Goal: Task Accomplishment & Management: Manage account settings

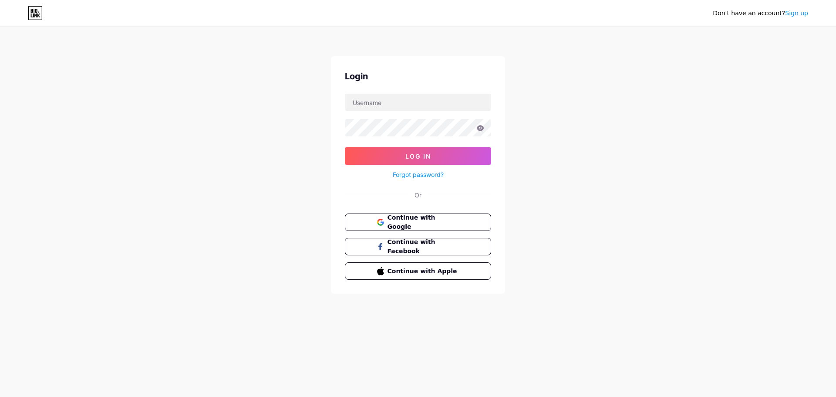
type input "[EMAIL_ADDRESS][DOMAIN_NAME]"
click at [345, 147] on button "Log In" at bounding box center [418, 155] width 146 height 17
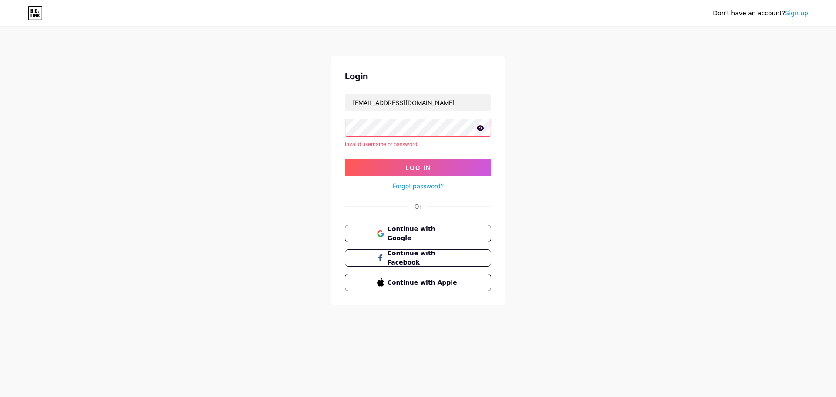
click at [481, 128] on icon at bounding box center [480, 128] width 7 height 6
click at [433, 165] on button "Log In" at bounding box center [418, 167] width 146 height 17
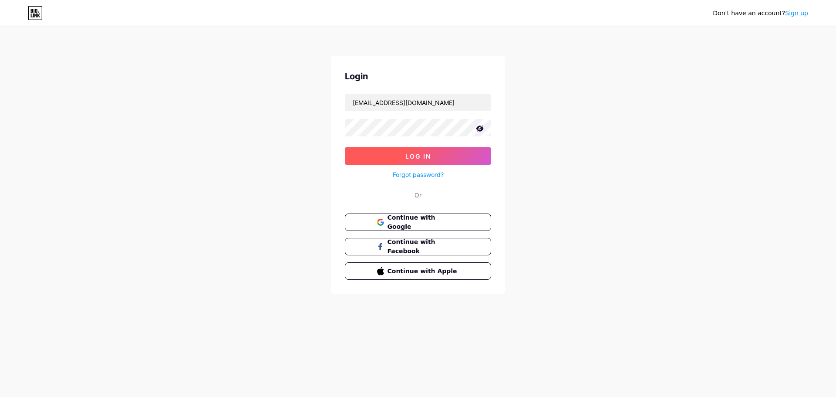
click at [388, 158] on button "Log In" at bounding box center [418, 155] width 146 height 17
click at [421, 156] on span "Log In" at bounding box center [418, 155] width 26 height 7
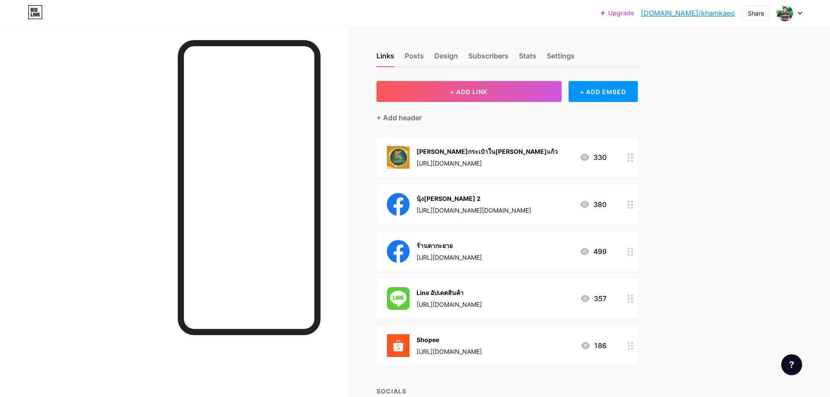
click at [449, 148] on div "เพจกระเป๋าในเครือคำแก้ว" at bounding box center [486, 151] width 141 height 9
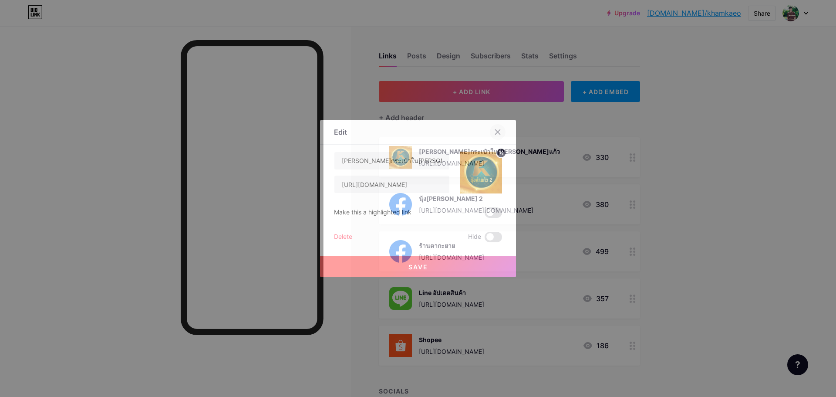
click at [498, 128] on div at bounding box center [498, 132] width 16 height 16
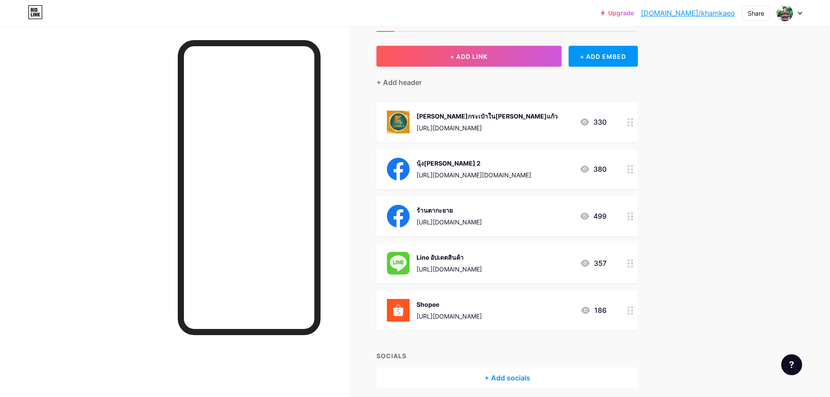
scroll to position [70, 0]
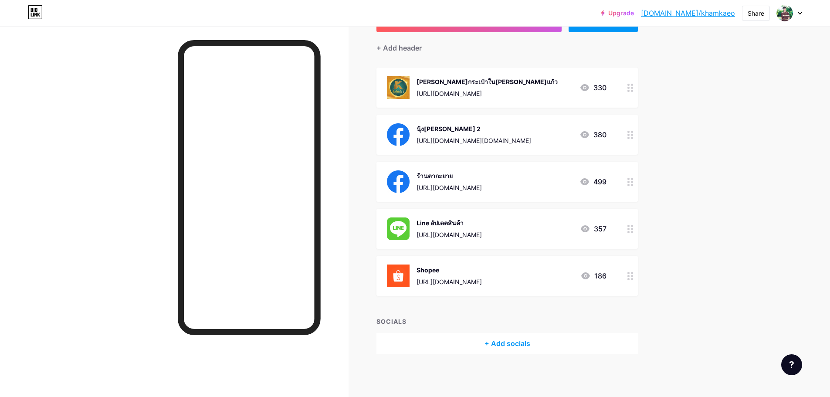
click at [586, 181] on icon at bounding box center [584, 181] width 10 height 10
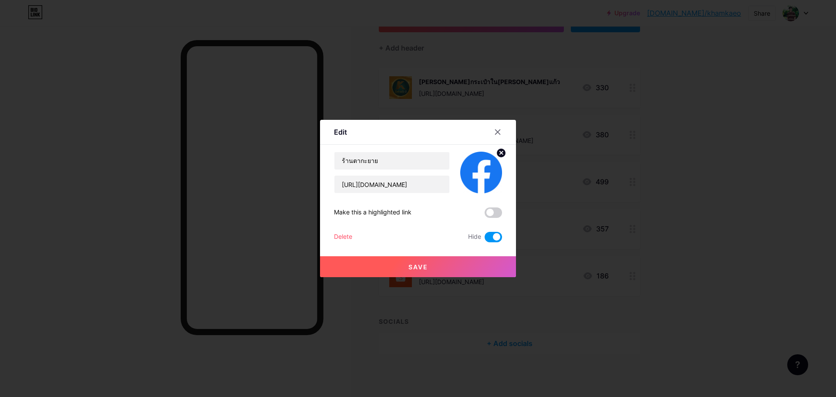
click at [499, 133] on icon at bounding box center [498, 132] width 5 height 5
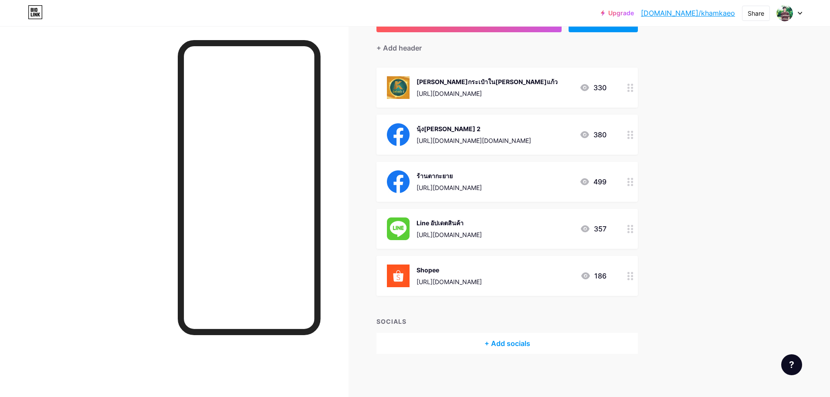
click at [445, 79] on div "เพจกระเป๋าในเครือคำแก้ว" at bounding box center [486, 81] width 141 height 9
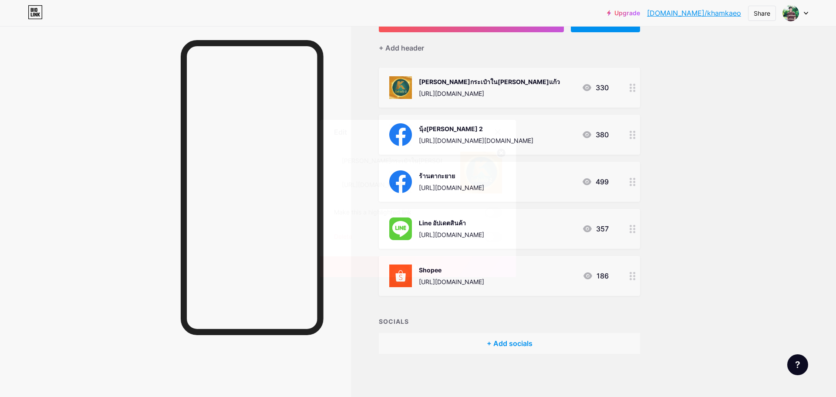
click at [683, 158] on div at bounding box center [418, 198] width 836 height 397
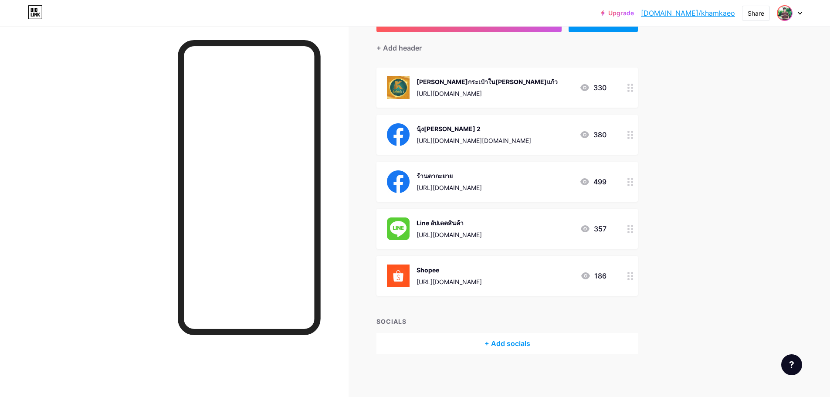
click at [792, 12] on div at bounding box center [784, 13] width 16 height 16
click at [743, 209] on div "Upgrade bio.link/khamka... bio.link/khamkaeo Share Switch accounts ร้านนุ้งคำแก…" at bounding box center [415, 163] width 830 height 467
click at [449, 91] on div "https://bio.link/khamkaew" at bounding box center [486, 93] width 141 height 9
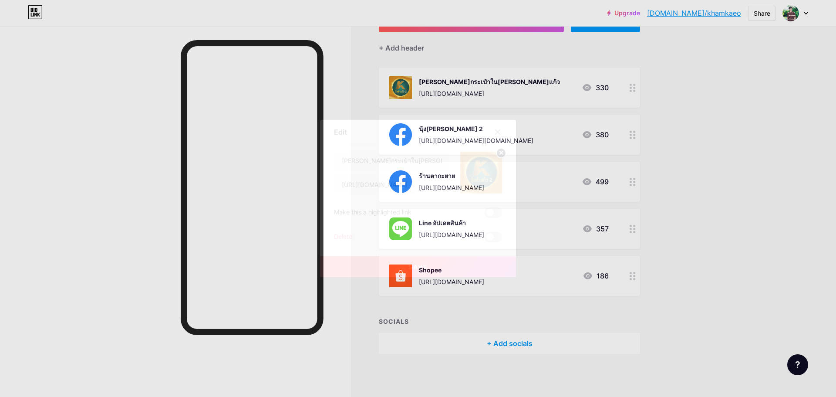
click at [501, 134] on icon at bounding box center [497, 131] width 7 height 7
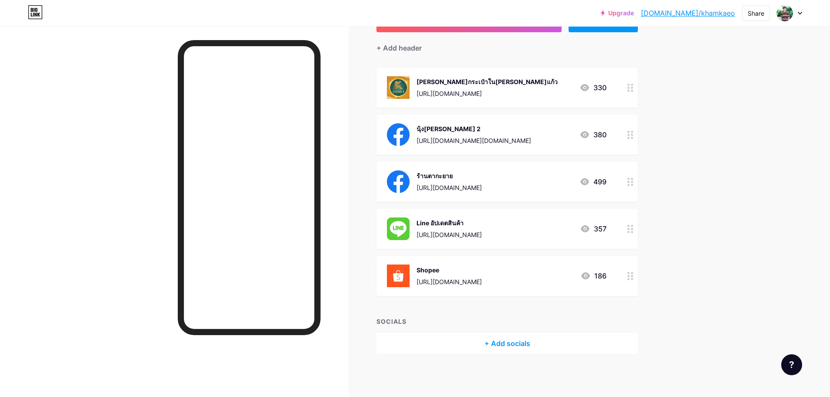
click at [439, 80] on div "เพจกระเป๋าในเครือคำแก้ว" at bounding box center [486, 81] width 141 height 9
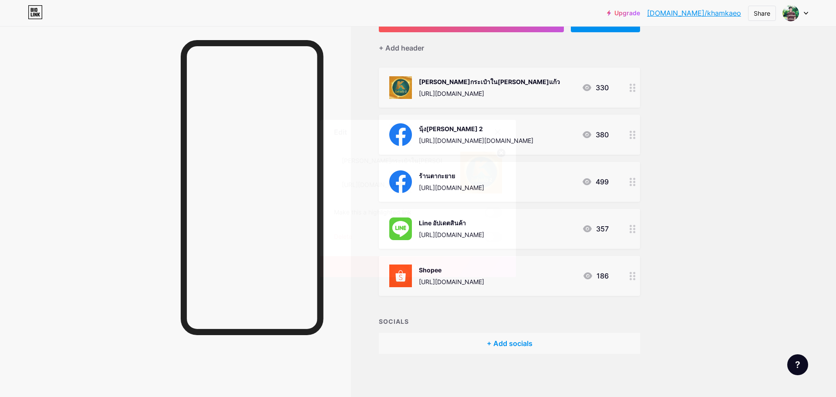
click at [500, 128] on icon at bounding box center [497, 131] width 7 height 7
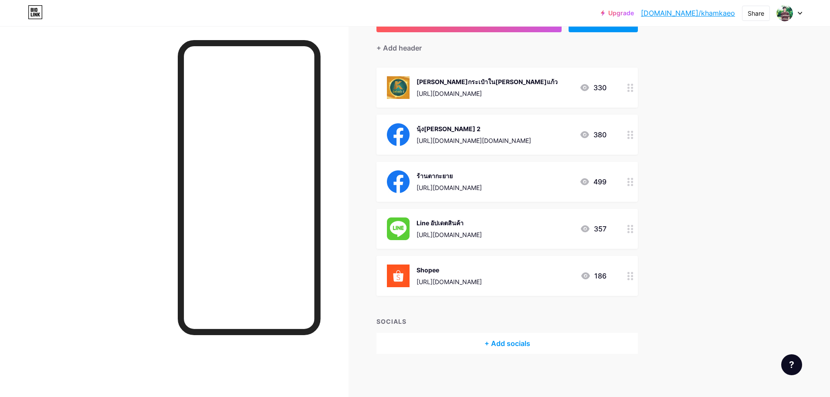
click at [479, 91] on div "https://bio.link/khamkaew" at bounding box center [486, 93] width 141 height 9
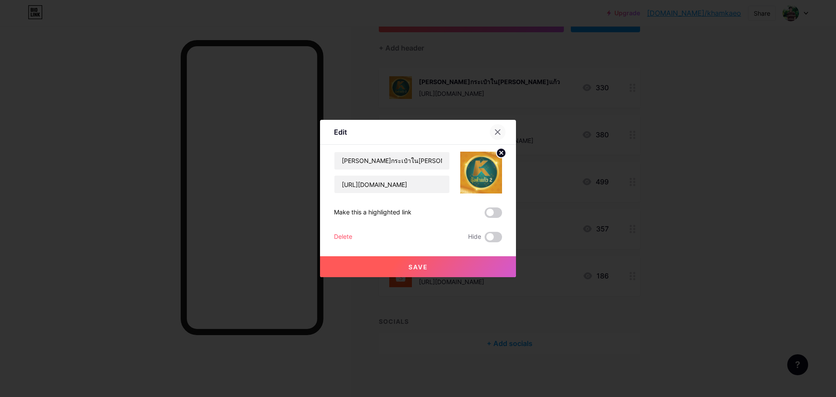
click at [498, 132] on icon at bounding box center [498, 132] width 5 height 5
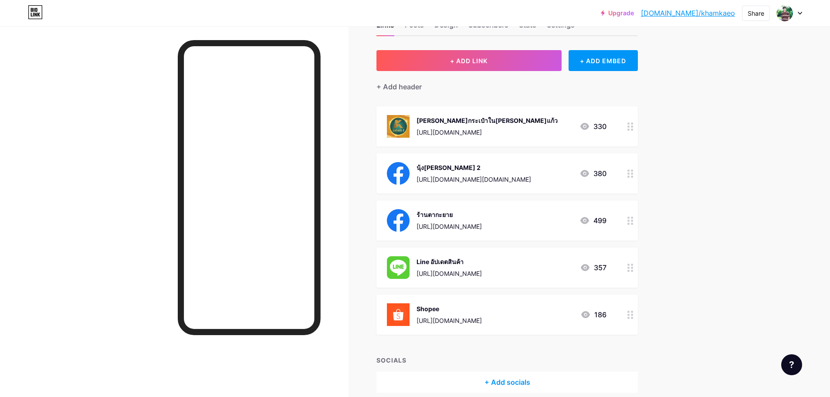
scroll to position [0, 0]
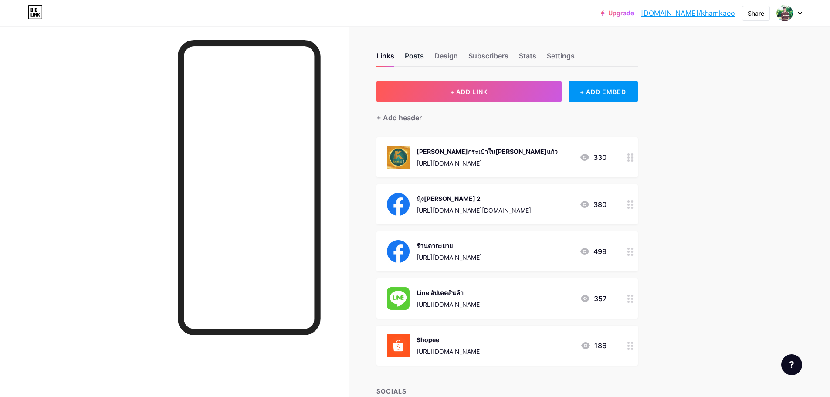
click at [419, 60] on div "Posts" at bounding box center [414, 59] width 19 height 16
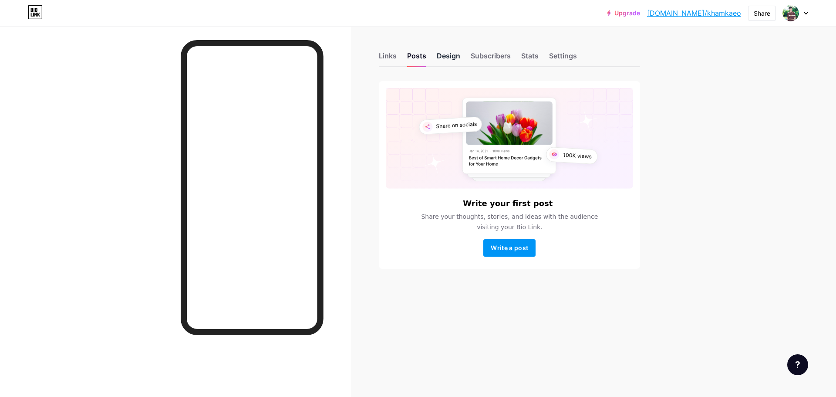
click at [445, 56] on div "Design" at bounding box center [449, 59] width 24 height 16
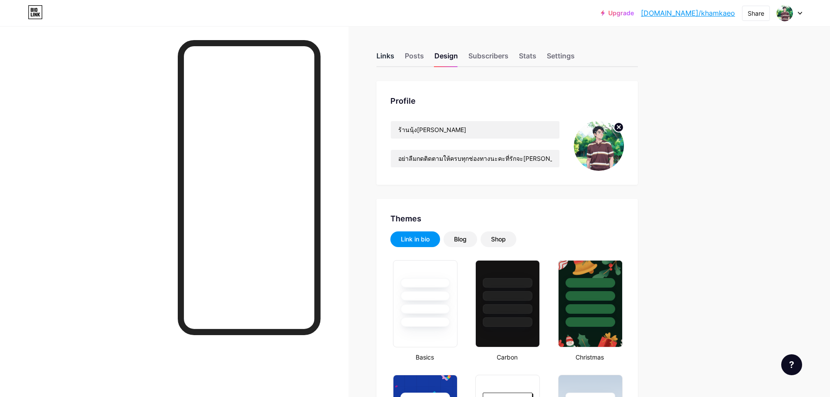
click at [393, 55] on div "Links" at bounding box center [385, 59] width 18 height 16
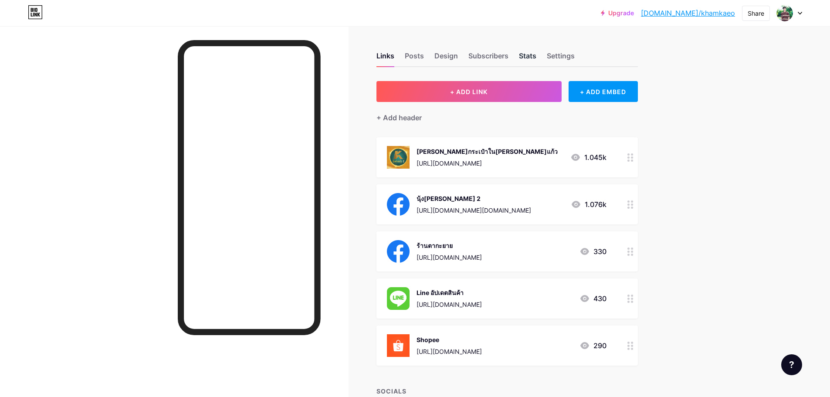
click at [536, 53] on div "Stats" at bounding box center [527, 59] width 17 height 16
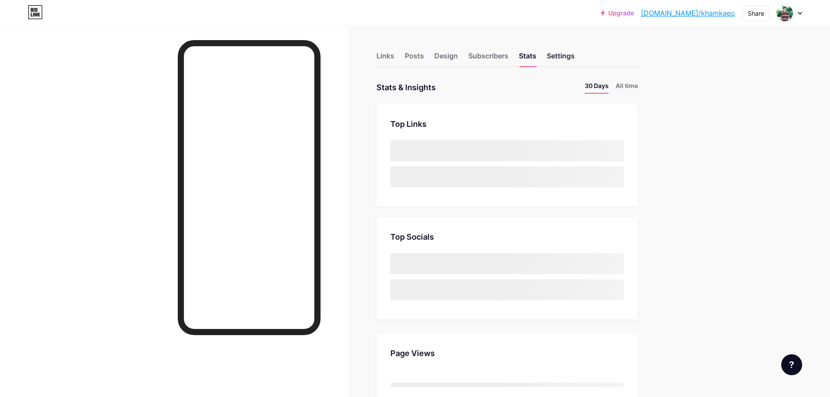
click at [565, 54] on div "Settings" at bounding box center [561, 59] width 28 height 16
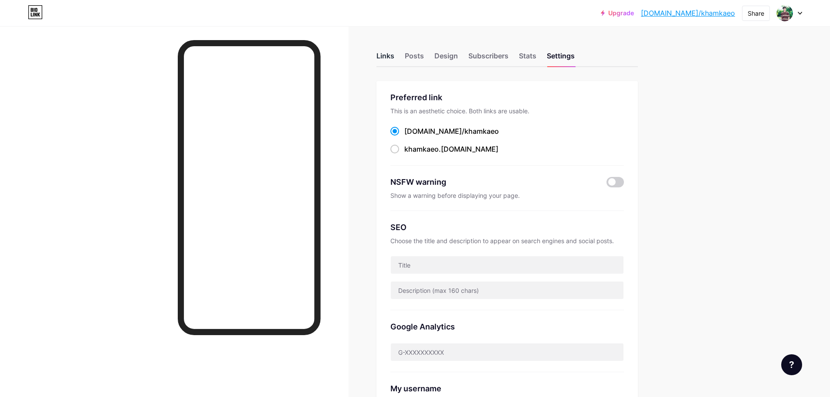
click at [386, 56] on div "Links" at bounding box center [385, 59] width 18 height 16
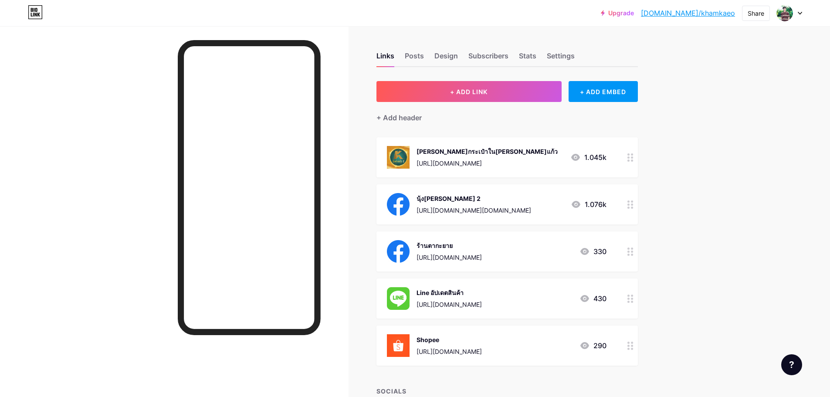
click at [515, 165] on div "เพจกระเป๋าในเครือคำแก้ว https://bio.link/khamkaew 1.045k" at bounding box center [496, 157] width 219 height 23
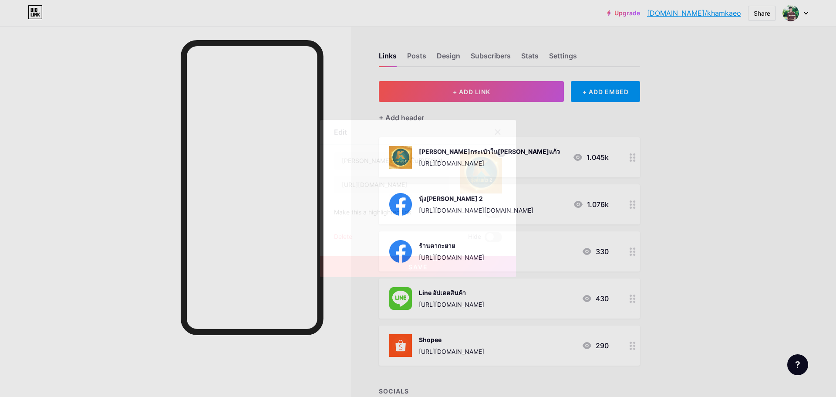
click at [498, 133] on icon at bounding box center [497, 131] width 7 height 7
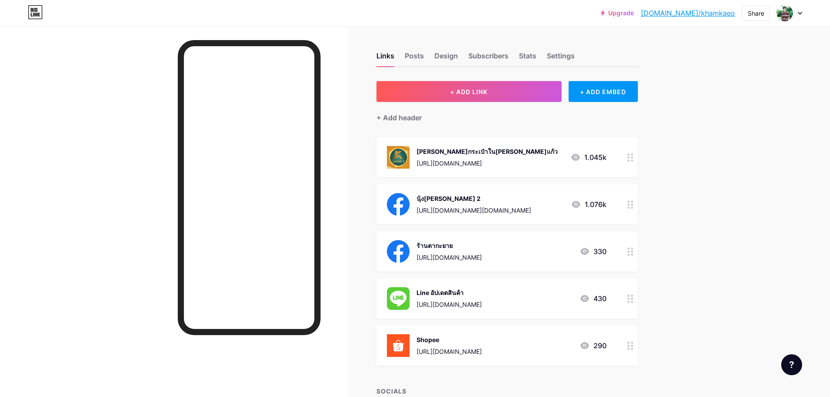
click at [533, 160] on div "เพจกระเป๋าในเครือคำแก้ว https://bio.link/khamkaew 1.045k" at bounding box center [496, 157] width 219 height 23
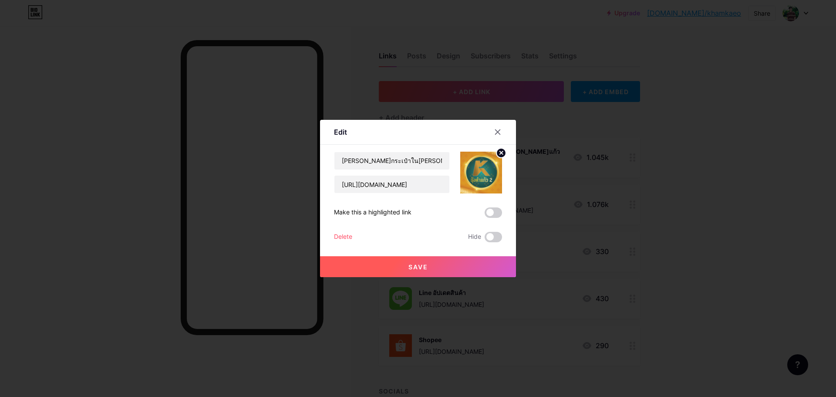
click at [369, 213] on div "Make this a highlighted link" at bounding box center [373, 212] width 78 height 10
click at [491, 208] on span at bounding box center [493, 212] width 17 height 10
click at [485, 215] on input "checkbox" at bounding box center [485, 215] width 0 height 0
click at [456, 265] on button "Save" at bounding box center [418, 266] width 196 height 21
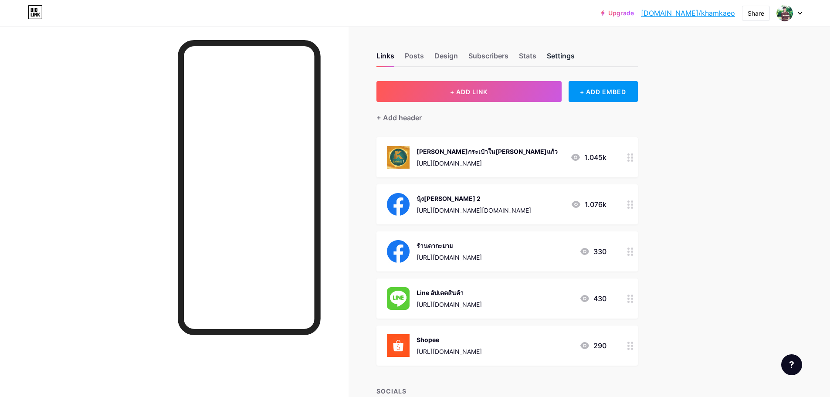
click at [559, 55] on div "Settings" at bounding box center [561, 59] width 28 height 16
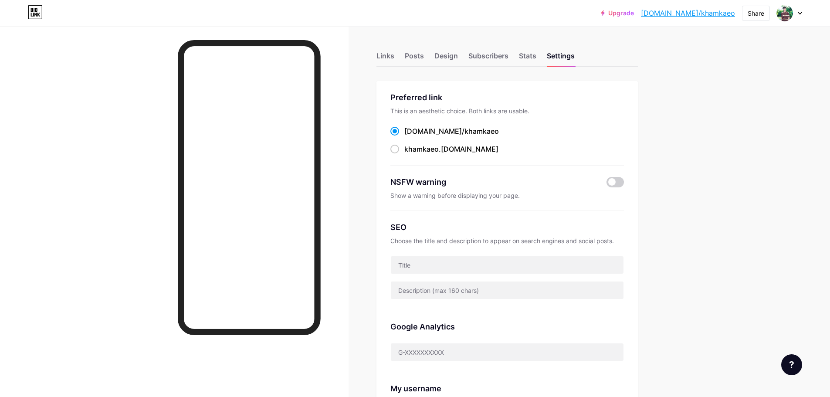
click at [795, 10] on div at bounding box center [788, 13] width 25 height 16
click at [734, 74] on div "+ Add a new page" at bounding box center [748, 75] width 98 height 9
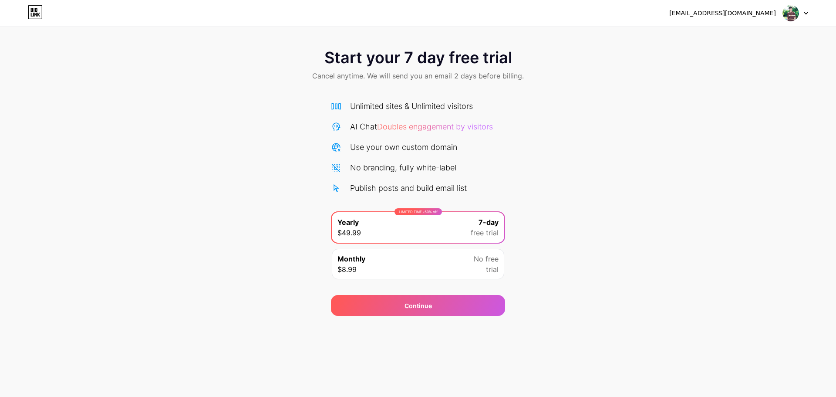
click at [802, 9] on div at bounding box center [795, 13] width 25 height 16
click at [757, 39] on li "Logout" at bounding box center [754, 36] width 108 height 24
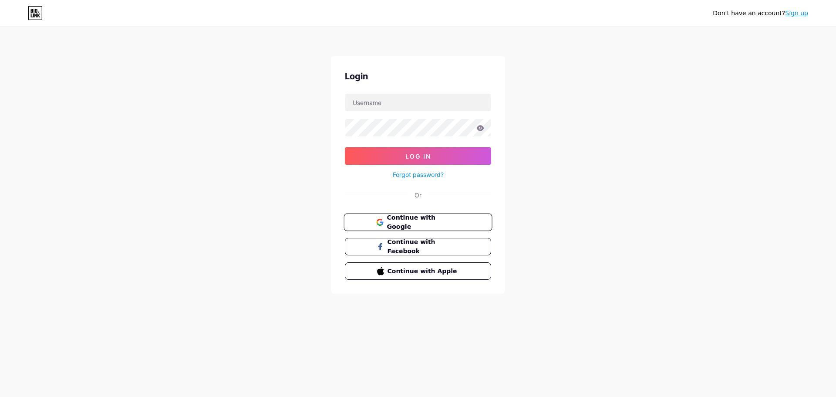
click at [422, 223] on span "Continue with Google" at bounding box center [423, 222] width 73 height 19
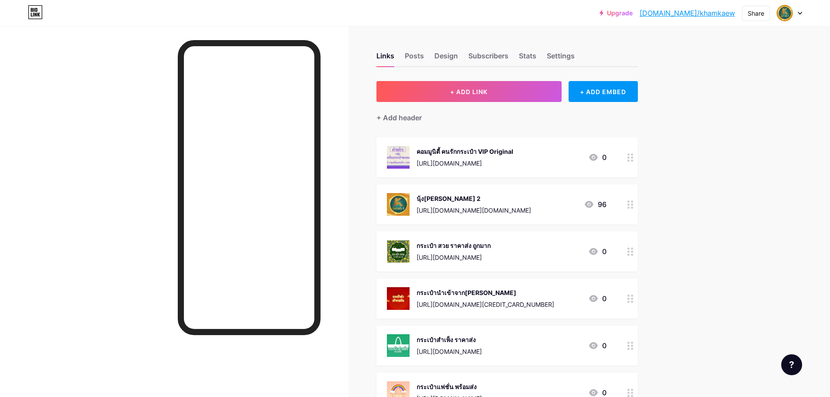
drag, startPoint x: 376, startPoint y: 199, endPoint x: 325, endPoint y: 261, distance: 80.5
click at [348, 236] on div "Links Posts Design Subscribers Stats Settings + ADD LINK + ADD EMBED + Add head…" at bounding box center [337, 351] width 674 height 702
click at [715, 237] on div "Upgrade [DOMAIN_NAME]/khamka... [DOMAIN_NAME]/khamkaew Share Switch accounts Kh…" at bounding box center [415, 351] width 830 height 702
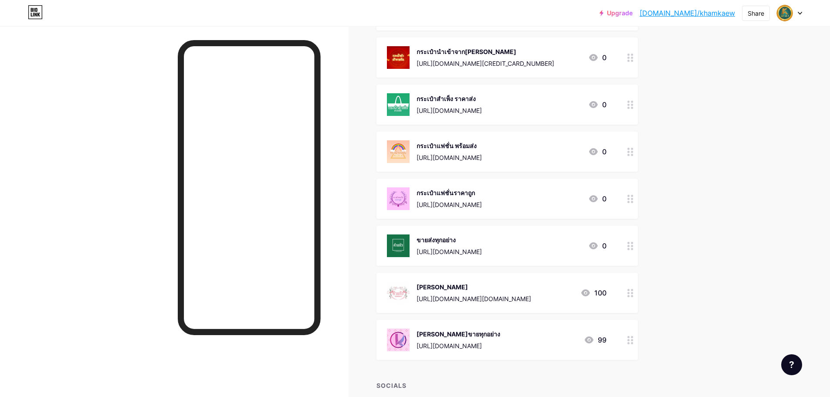
scroll to position [305, 0]
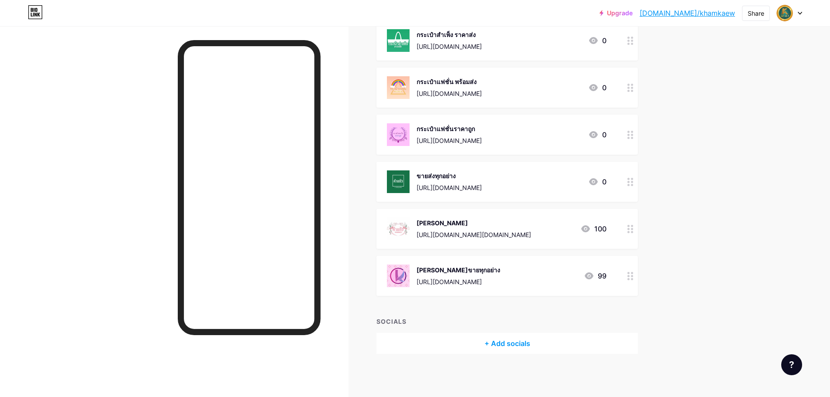
click at [587, 229] on icon at bounding box center [585, 228] width 10 height 10
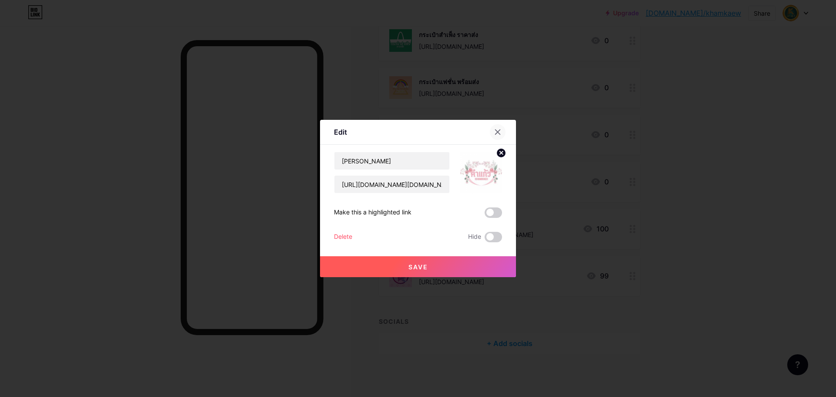
click at [499, 131] on icon at bounding box center [498, 132] width 5 height 5
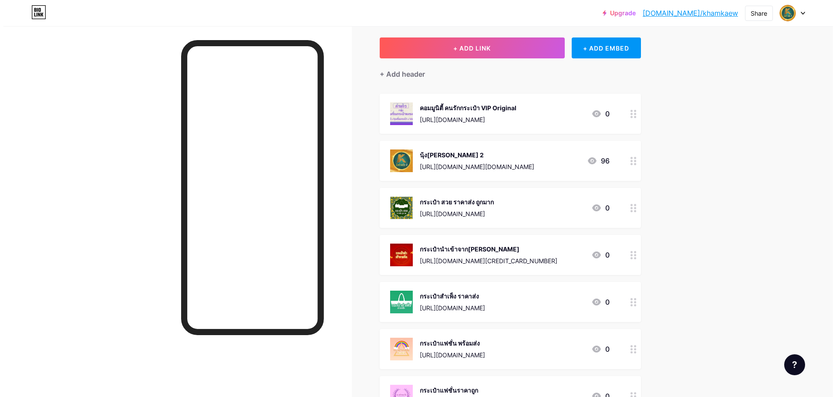
scroll to position [0, 0]
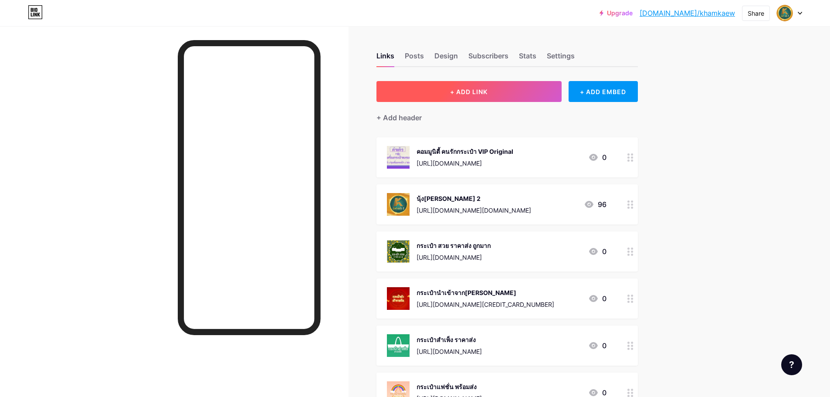
click at [539, 89] on button "+ ADD LINK" at bounding box center [468, 91] width 185 height 21
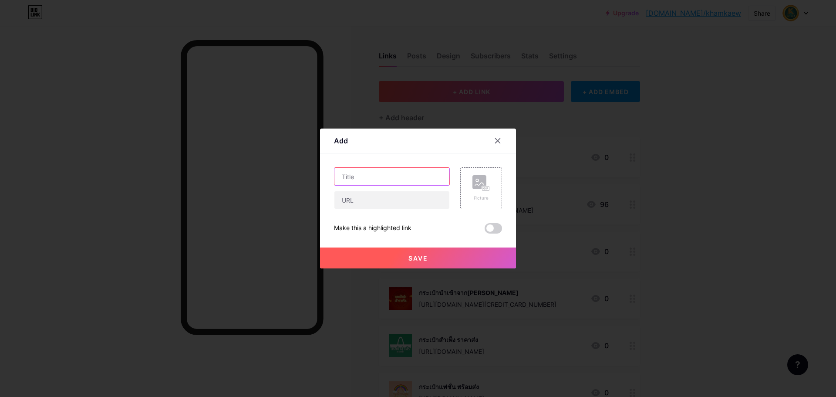
click at [401, 174] on input "text" at bounding box center [391, 176] width 115 height 17
type input "8"
type input "ครอบครัว[PERSON_NAME]"
click at [465, 178] on div "Picture" at bounding box center [481, 188] width 42 height 42
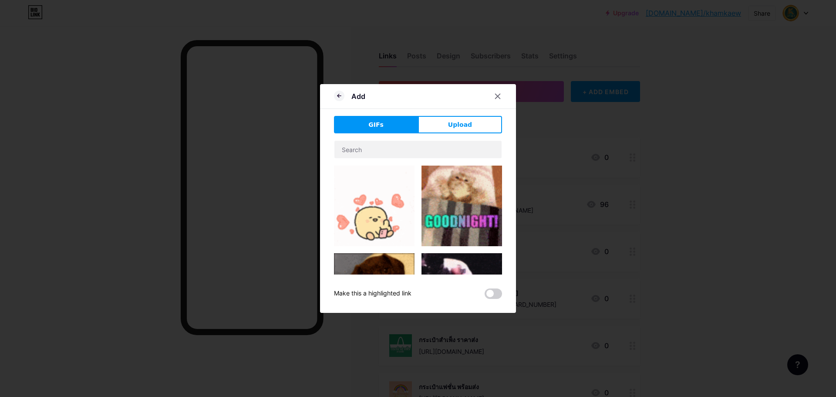
click at [449, 132] on button "Upload" at bounding box center [460, 124] width 84 height 17
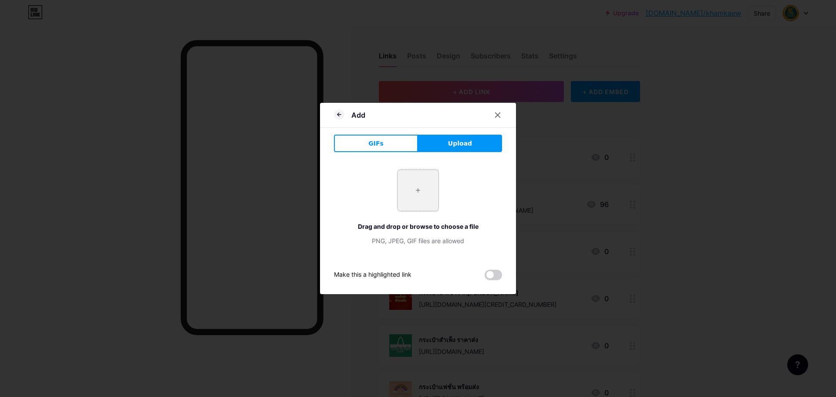
click at [418, 196] on input "file" at bounding box center [418, 190] width 41 height 41
type input "C:\fakepath\Green Simple Cockatoo Company Icon Logo Instagram Post.png"
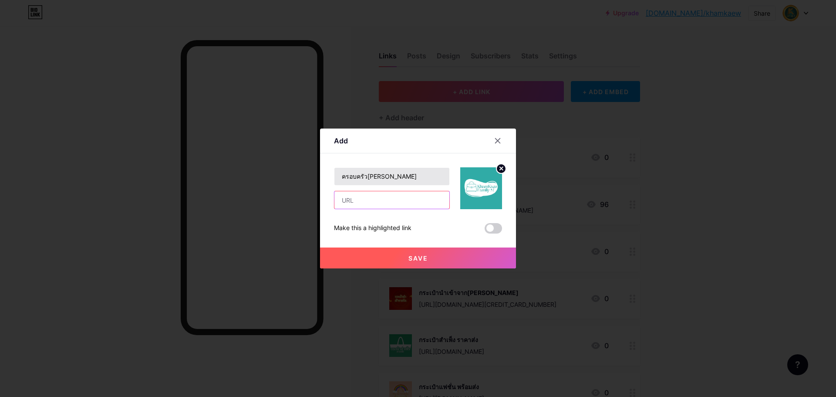
drag, startPoint x: 401, startPoint y: 203, endPoint x: 410, endPoint y: 169, distance: 35.5
click at [401, 203] on input "text" at bounding box center [391, 199] width 115 height 17
paste input "[URL][DOMAIN_NAME]"
type input "[URL][DOMAIN_NAME]"
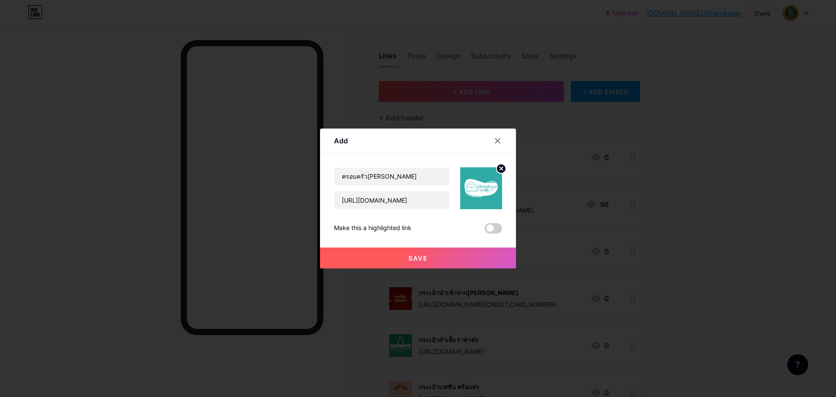
click at [410, 253] on button "Save" at bounding box center [418, 257] width 196 height 21
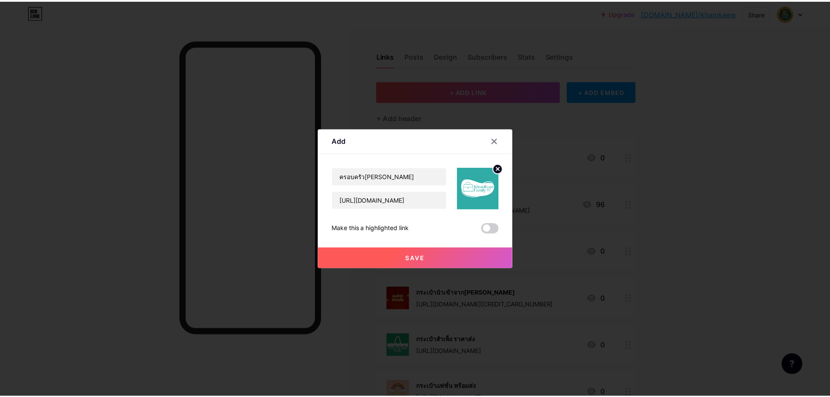
scroll to position [0, 0]
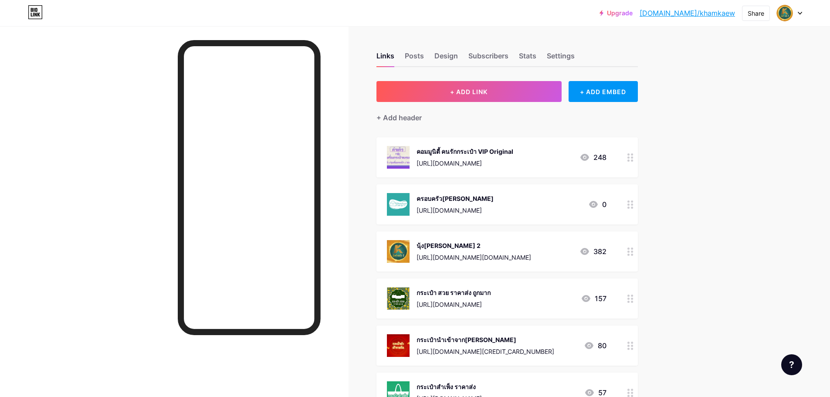
click at [422, 203] on div "ครอบครัว[PERSON_NAME] [URL][DOMAIN_NAME]" at bounding box center [454, 204] width 77 height 23
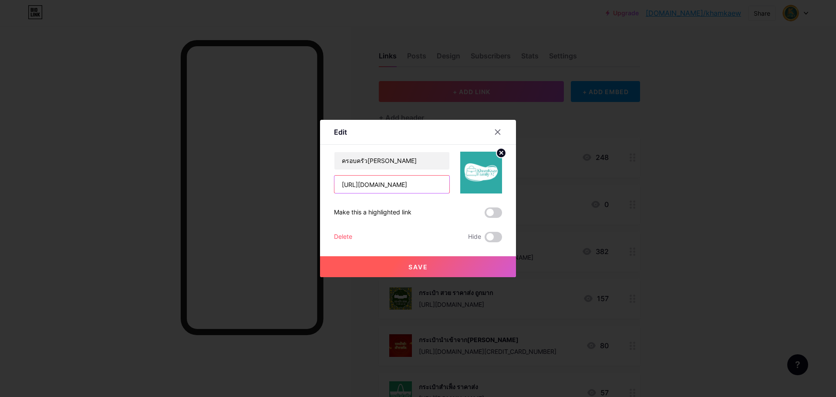
click at [395, 187] on input "[URL][DOMAIN_NAME]" at bounding box center [391, 183] width 115 height 17
click at [414, 267] on span "Save" at bounding box center [418, 266] width 20 height 7
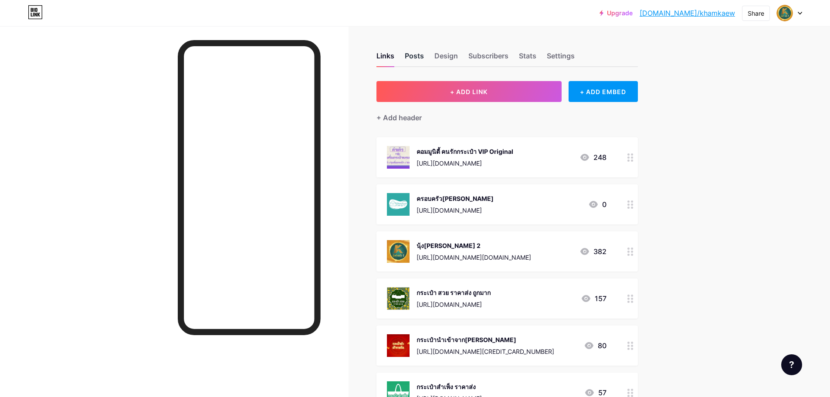
click at [419, 57] on div "Posts" at bounding box center [414, 59] width 19 height 16
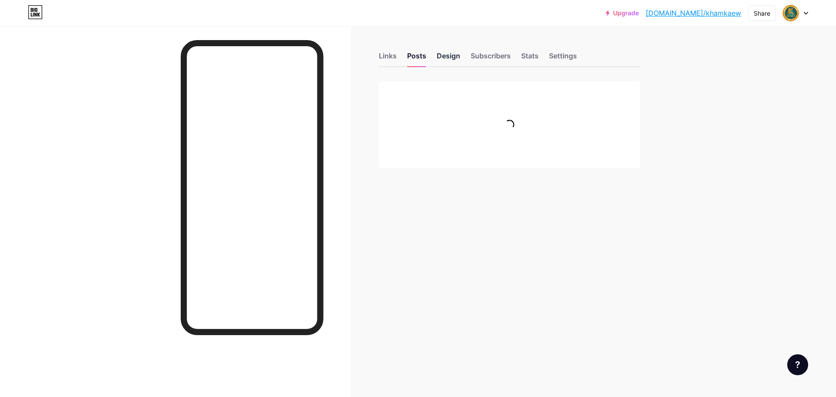
click at [448, 56] on div "Design" at bounding box center [449, 59] width 24 height 16
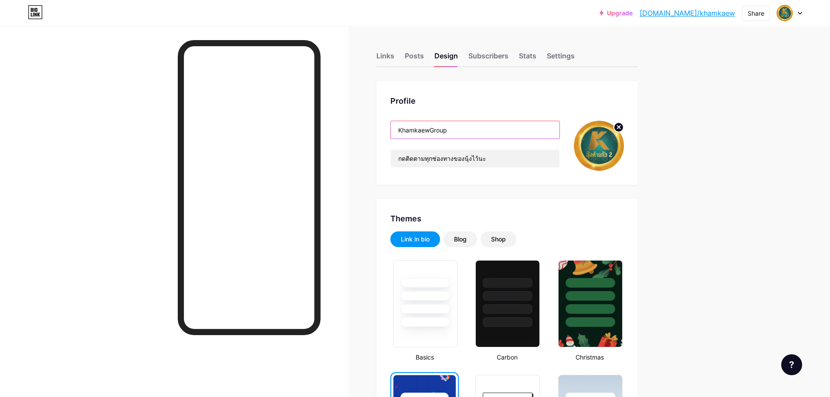
drag, startPoint x: 378, startPoint y: 127, endPoint x: 357, endPoint y: 126, distance: 20.9
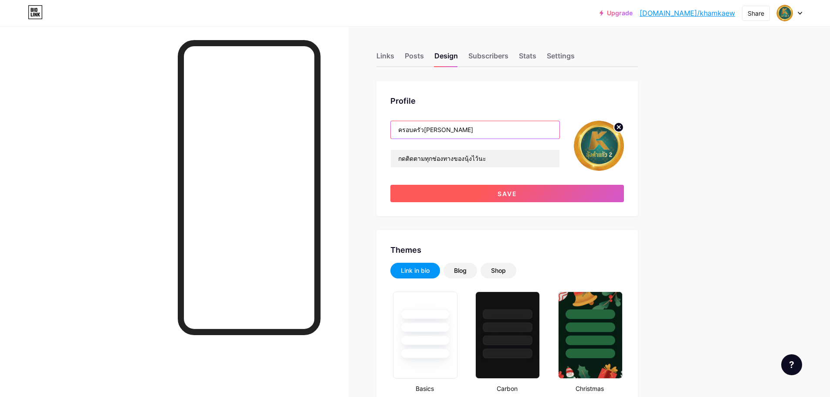
type input "ครอบครัว[PERSON_NAME]"
click at [492, 198] on button "Save" at bounding box center [506, 193] width 233 height 17
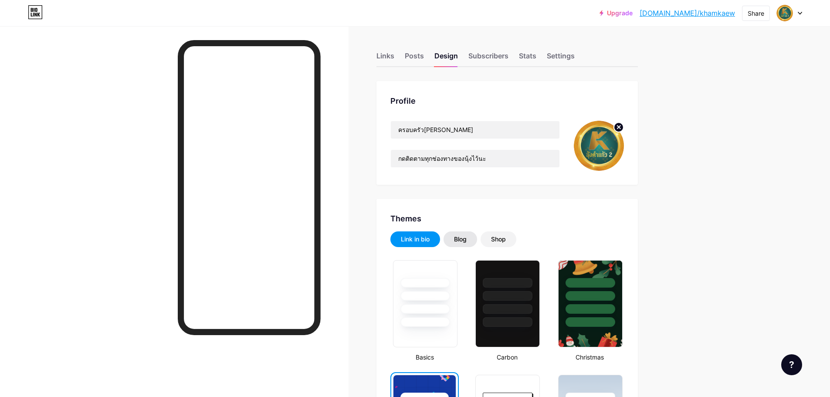
click at [460, 244] on div "Blog" at bounding box center [460, 239] width 34 height 16
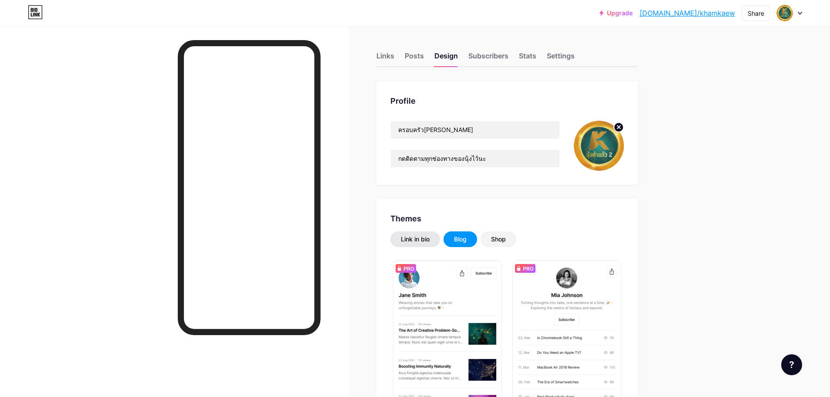
click at [428, 238] on div "Link in bio" at bounding box center [415, 239] width 29 height 9
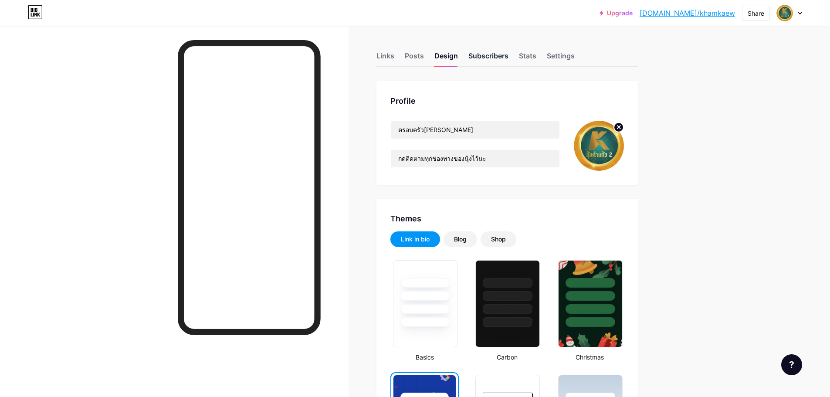
click at [503, 57] on div "Subscribers" at bounding box center [488, 59] width 40 height 16
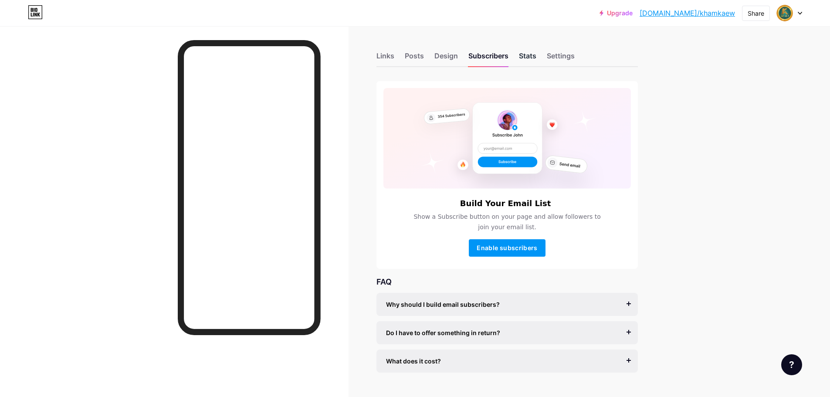
click at [532, 55] on div "Stats" at bounding box center [527, 59] width 17 height 16
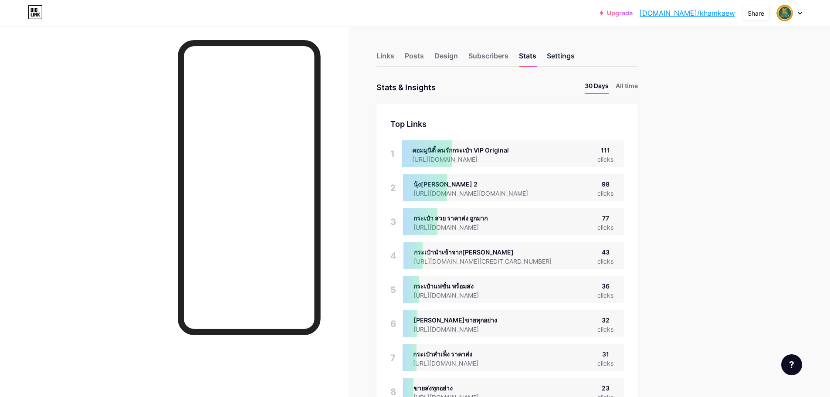
click at [559, 57] on div "Settings" at bounding box center [561, 59] width 28 height 16
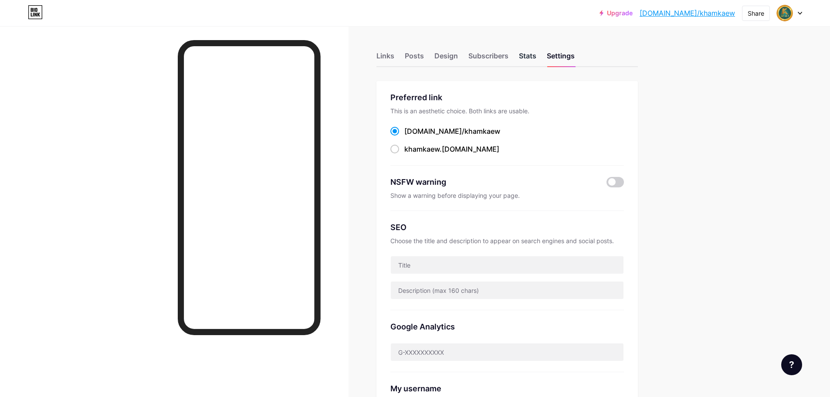
click at [526, 57] on div "Stats" at bounding box center [527, 59] width 17 height 16
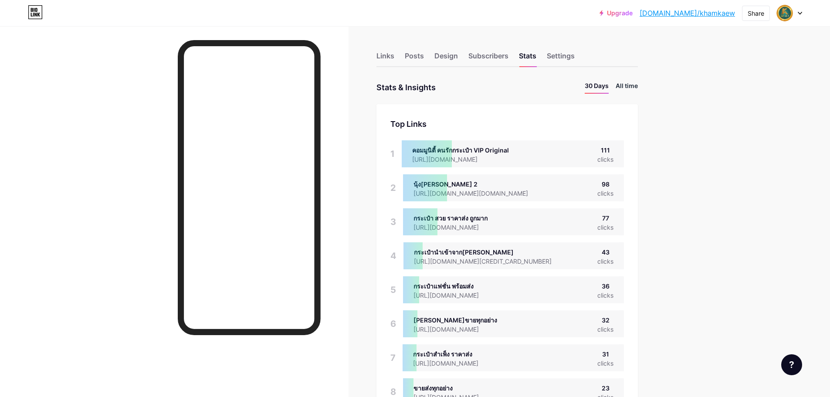
click at [620, 85] on li "All time" at bounding box center [626, 87] width 22 height 13
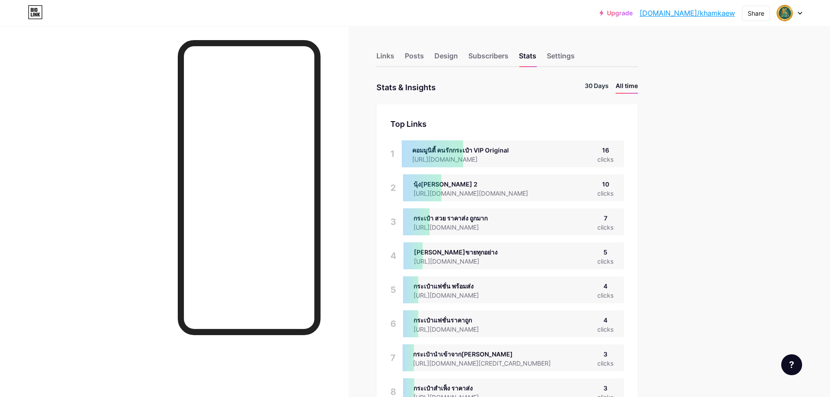
scroll to position [397, 830]
click at [601, 87] on li "30 Days" at bounding box center [596, 87] width 24 height 13
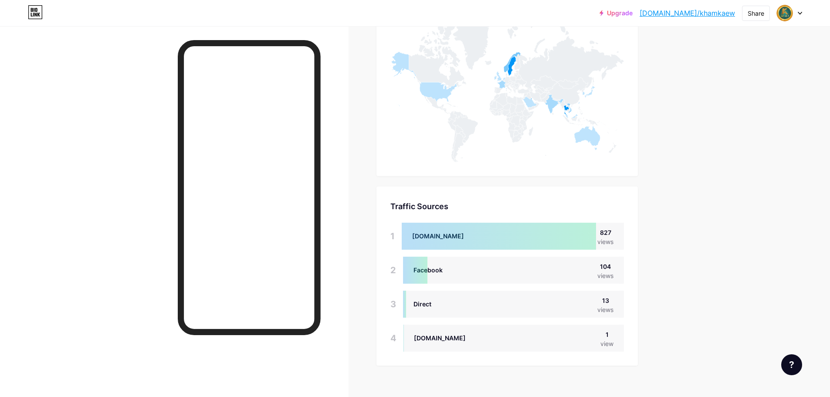
scroll to position [774, 0]
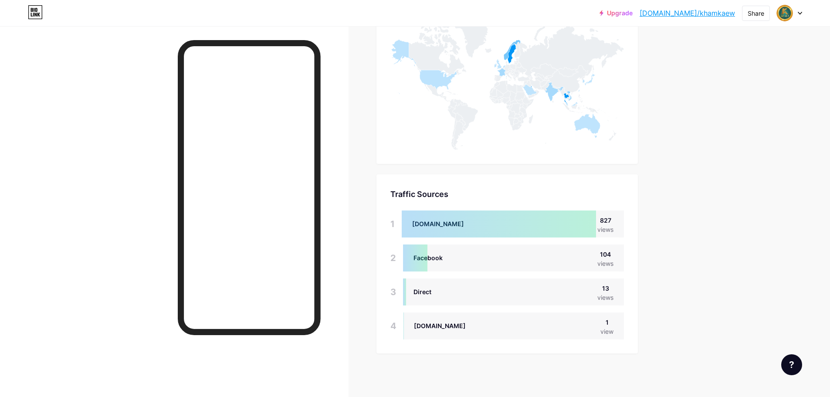
click at [516, 321] on div "excel.officeapps.live.com 1 view" at bounding box center [513, 325] width 220 height 27
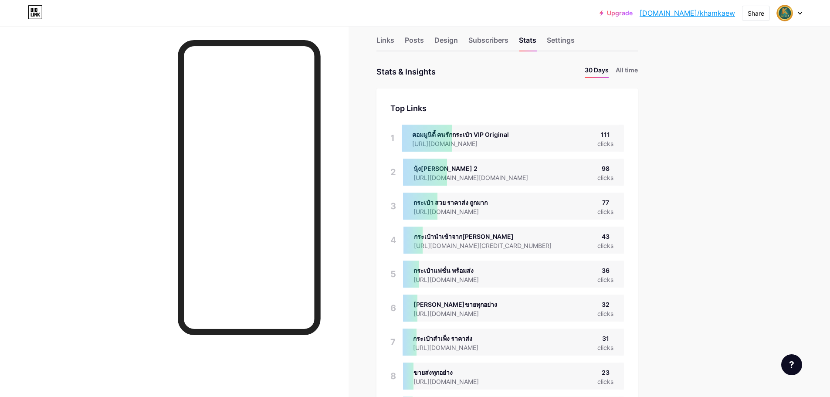
scroll to position [0, 0]
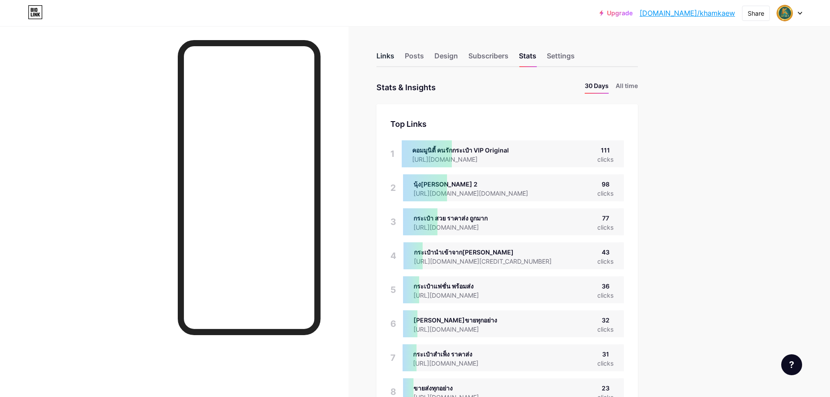
click at [389, 56] on div "Links" at bounding box center [385, 59] width 18 height 16
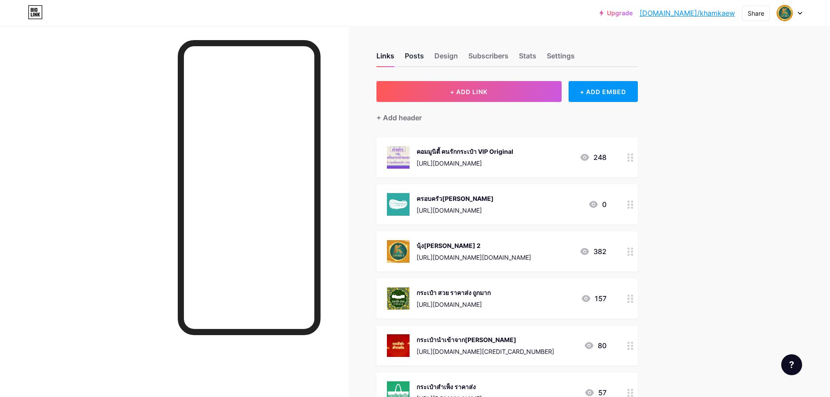
click at [423, 58] on div "Posts" at bounding box center [414, 59] width 19 height 16
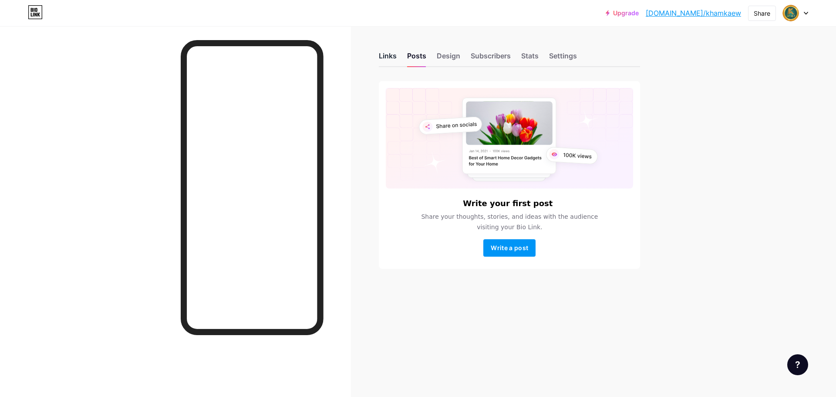
click at [386, 55] on div "Links" at bounding box center [388, 59] width 18 height 16
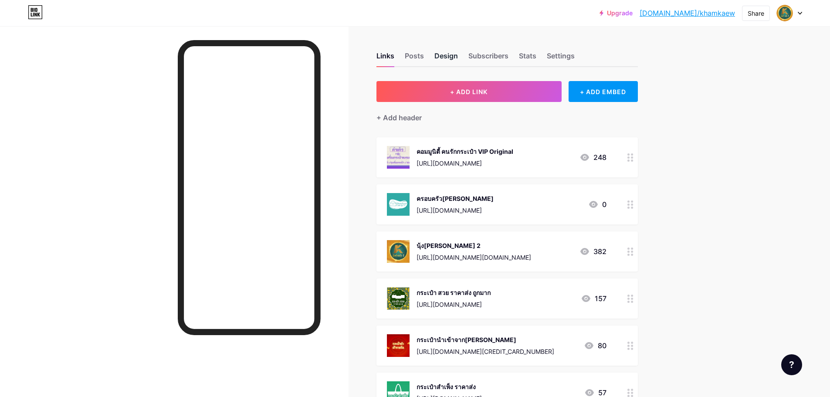
click at [445, 56] on div "Design" at bounding box center [446, 59] width 24 height 16
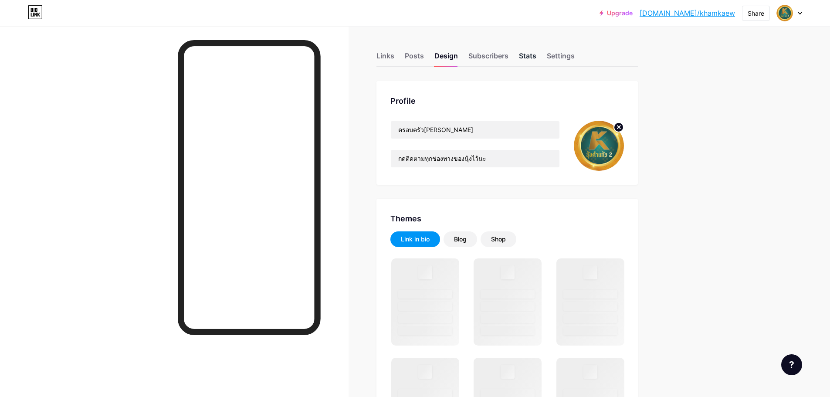
click at [533, 57] on div "Stats" at bounding box center [527, 59] width 17 height 16
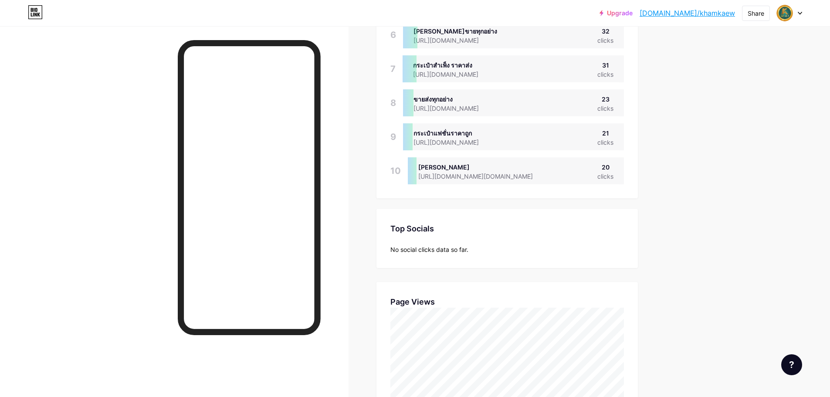
scroll to position [479, 0]
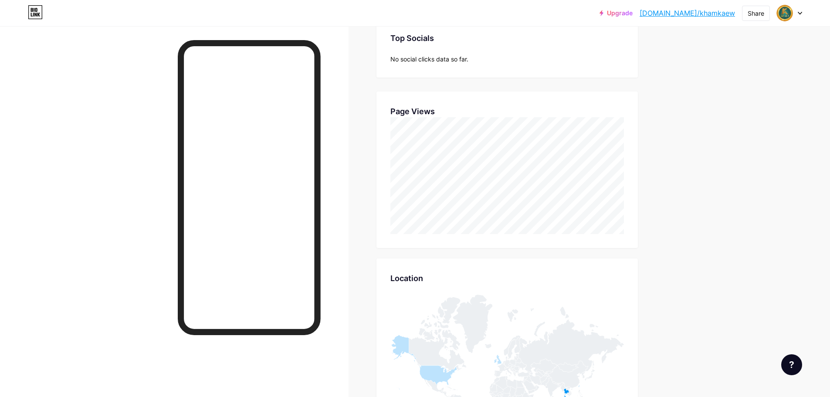
click at [800, 17] on div at bounding box center [788, 13] width 25 height 16
drag, startPoint x: 800, startPoint y: 17, endPoint x: 790, endPoint y: 9, distance: 12.5
click at [800, 17] on div at bounding box center [788, 13] width 25 height 16
drag, startPoint x: 776, startPoint y: 3, endPoint x: 802, endPoint y: 11, distance: 27.8
click at [802, 11] on div "Upgrade bio.link/khamka... bio.link/khamkaew Share Switch accounts ครอบครัวคำแก…" at bounding box center [415, 13] width 830 height 16
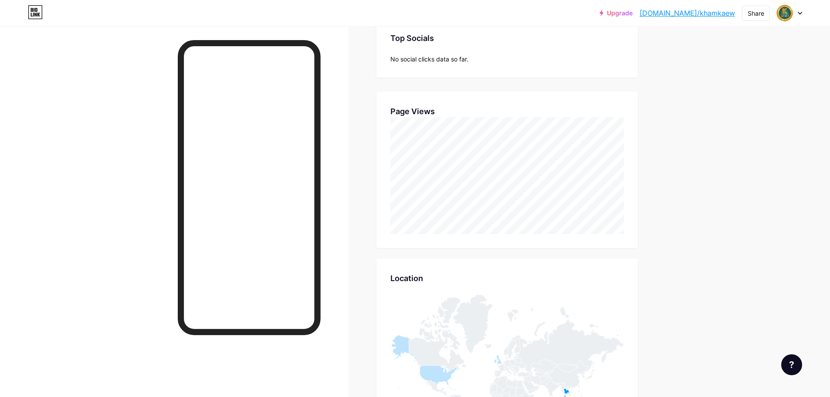
click at [801, 12] on icon at bounding box center [799, 13] width 4 height 3
click at [744, 124] on li "Logout" at bounding box center [747, 123] width 108 height 24
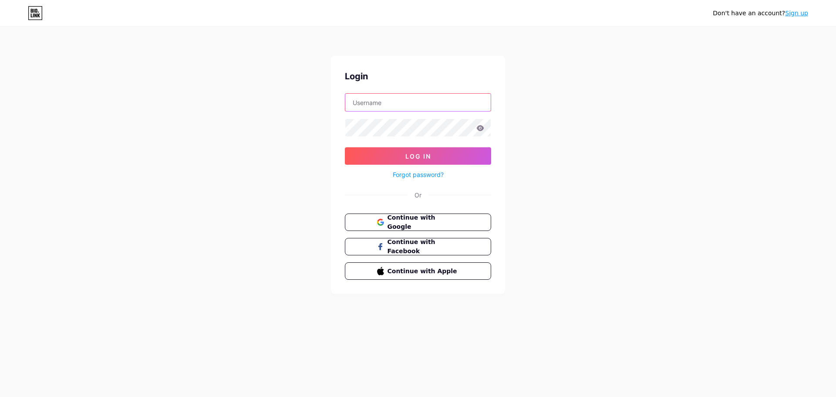
click at [420, 106] on input "text" at bounding box center [417, 102] width 145 height 17
type input "seller@khamkaeogroup.com"
click at [484, 128] on icon at bounding box center [480, 128] width 8 height 6
click at [233, 113] on div "Don't have an account? Sign up Login seller@khamkaeogroup.com Log In Forgot pas…" at bounding box center [418, 160] width 836 height 321
click at [449, 154] on button "Log In" at bounding box center [418, 155] width 146 height 17
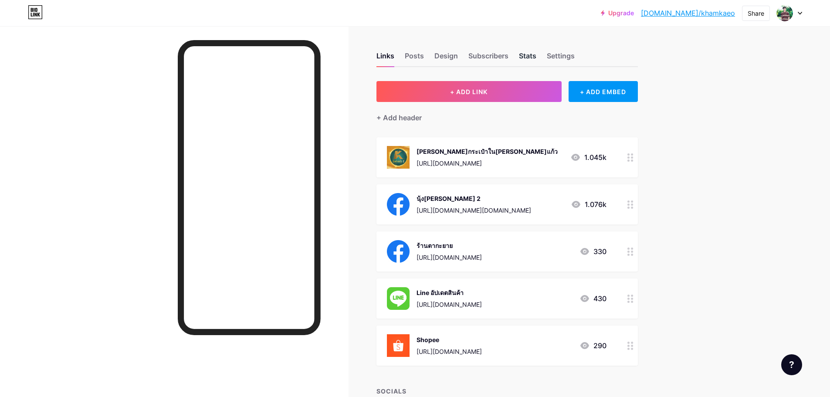
click at [527, 54] on div "Stats" at bounding box center [527, 59] width 17 height 16
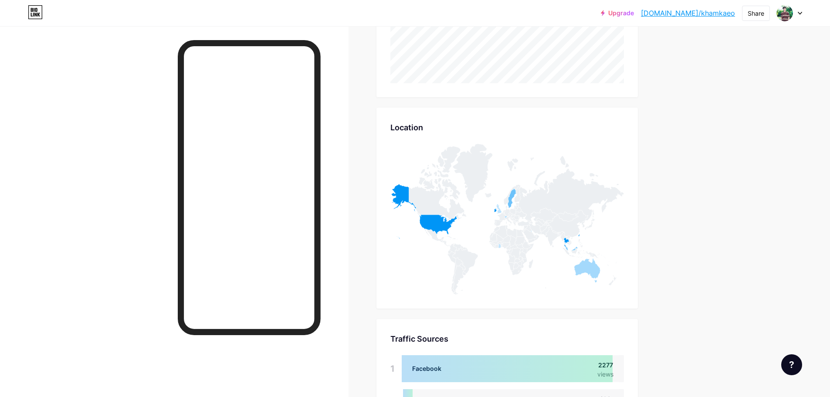
scroll to position [251, 0]
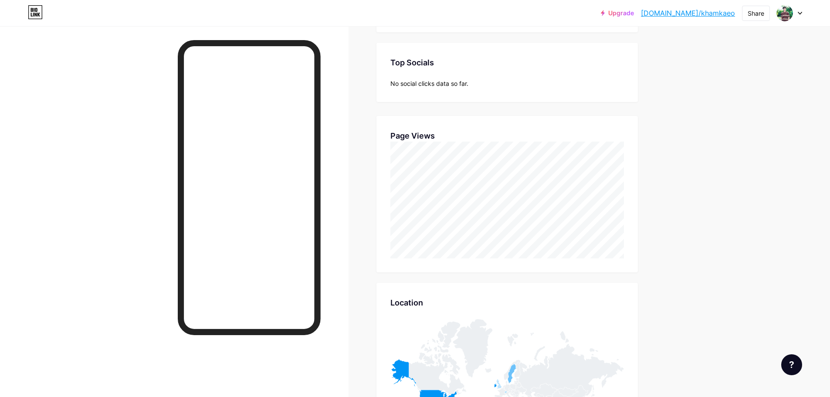
drag, startPoint x: 796, startPoint y: 12, endPoint x: 793, endPoint y: 20, distance: 9.2
click at [796, 12] on div at bounding box center [788, 13] width 25 height 16
click at [709, 125] on li "Logout" at bounding box center [747, 123] width 108 height 24
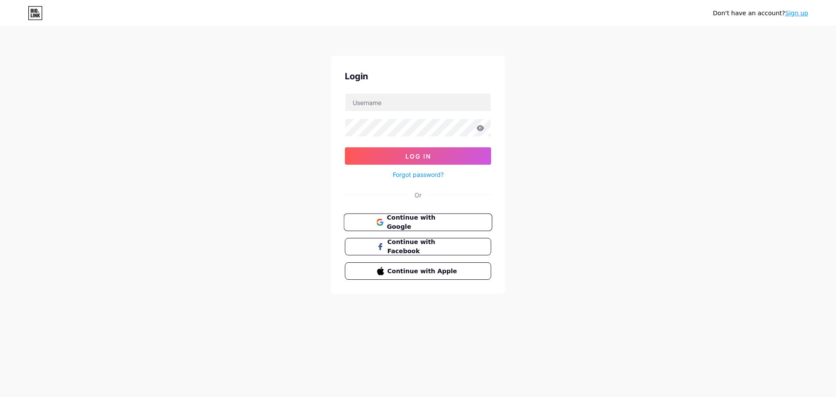
click at [460, 224] on button "Continue with Google" at bounding box center [418, 222] width 148 height 18
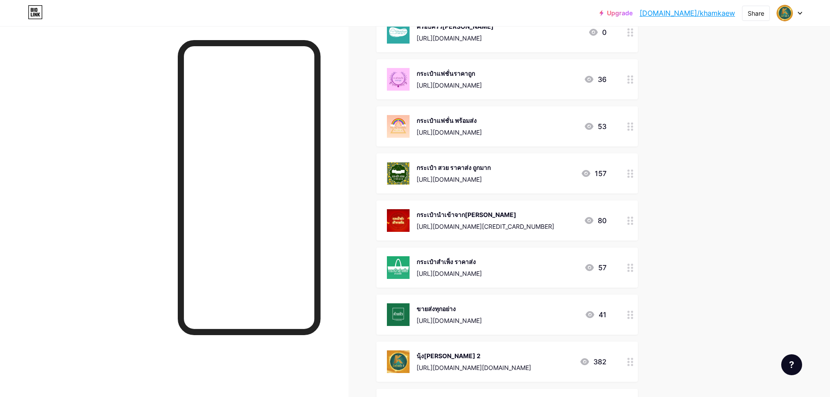
scroll to position [305, 0]
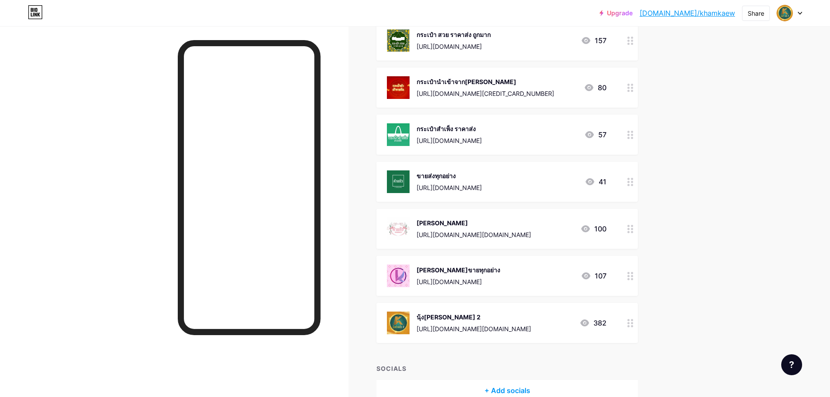
click at [685, 250] on div "Upgrade bio.link/khamka... bio.link/khamkaew Share Switch accounts ครอบครัวคำแก…" at bounding box center [415, 69] width 830 height 749
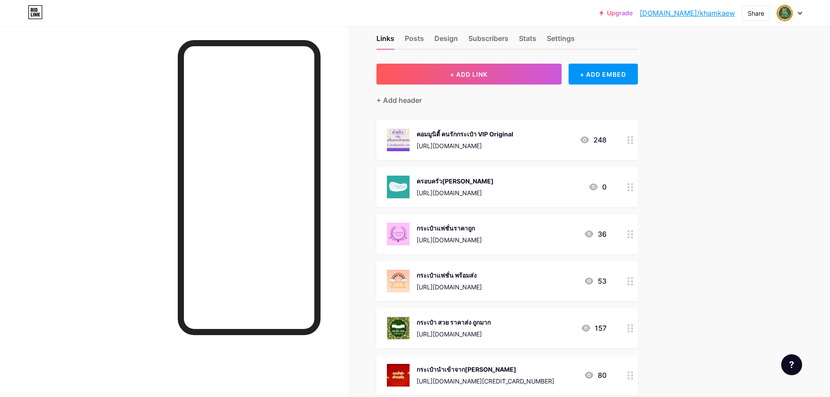
scroll to position [0, 0]
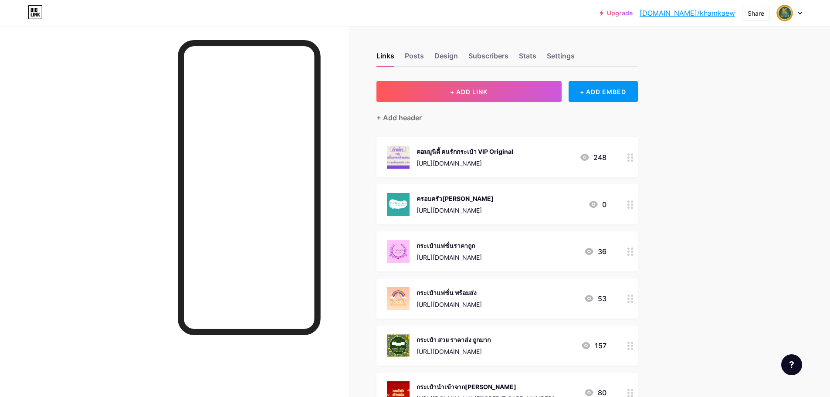
drag, startPoint x: 667, startPoint y: 125, endPoint x: 667, endPoint y: 131, distance: 5.7
click at [667, 125] on div "Links Posts Design Subscribers Stats Settings + ADD LINK + ADD EMBED + Add head…" at bounding box center [337, 387] width 674 height 723
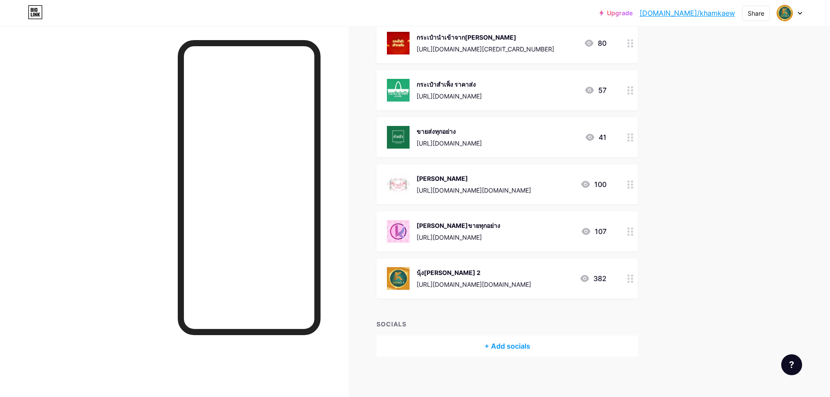
scroll to position [352, 0]
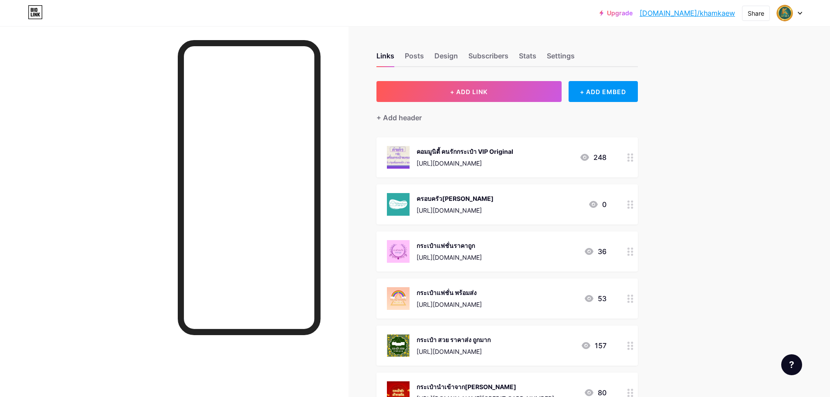
click at [436, 149] on div "คอมมูนิตี้ คนรักกระเป๋า VIP Original" at bounding box center [464, 151] width 97 height 9
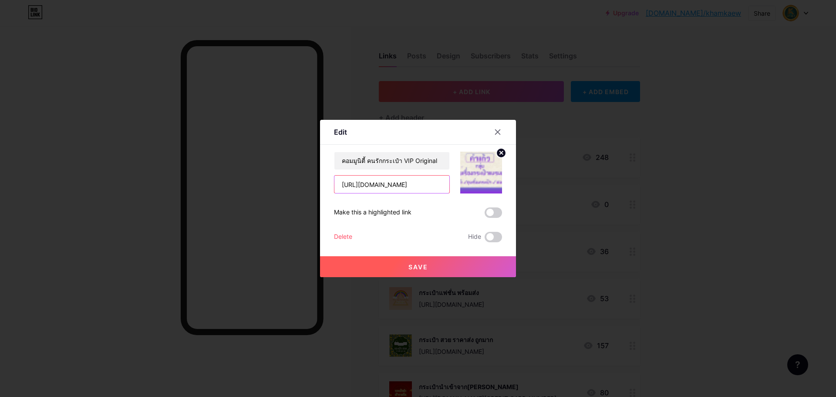
click at [361, 182] on input "[URL][DOMAIN_NAME]" at bounding box center [391, 183] width 115 height 17
